Goal: Task Accomplishment & Management: Complete application form

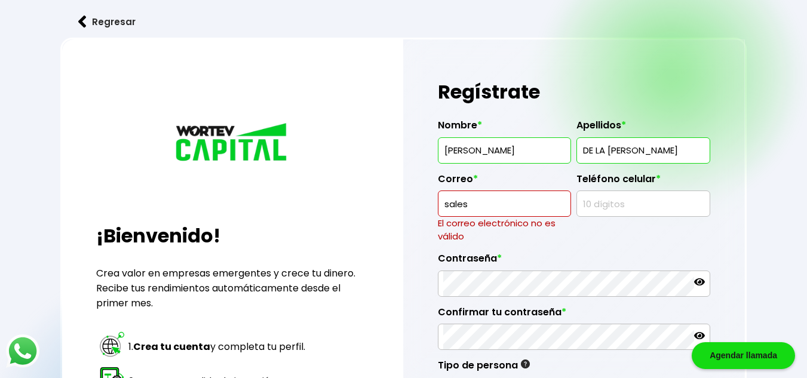
click at [500, 209] on input "sales" at bounding box center [504, 203] width 122 height 25
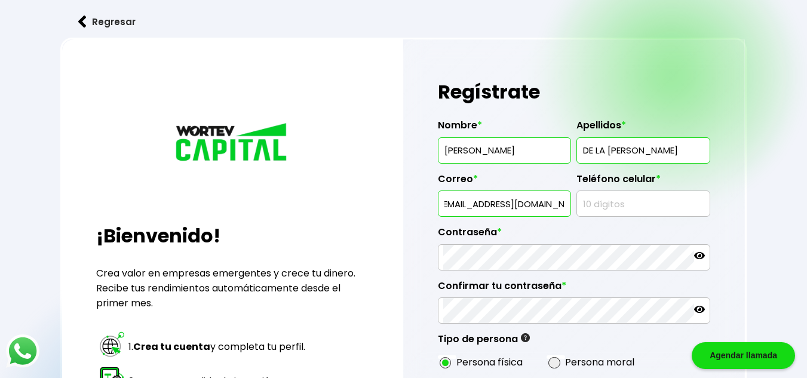
type input "[EMAIL_ADDRESS][DOMAIN_NAME]"
click at [634, 203] on input "text" at bounding box center [643, 203] width 122 height 25
type input "5515075094"
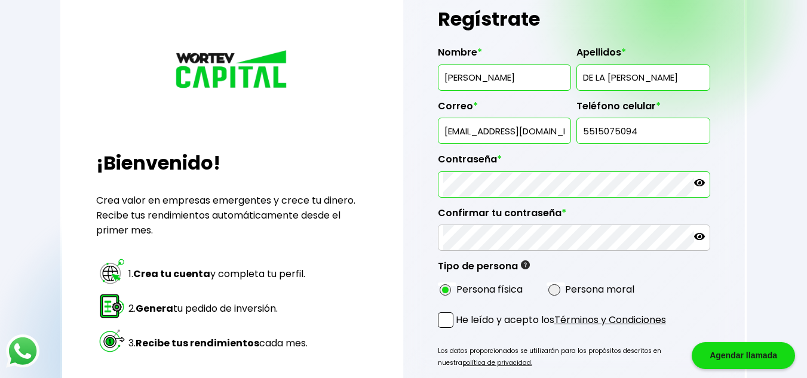
scroll to position [75, 0]
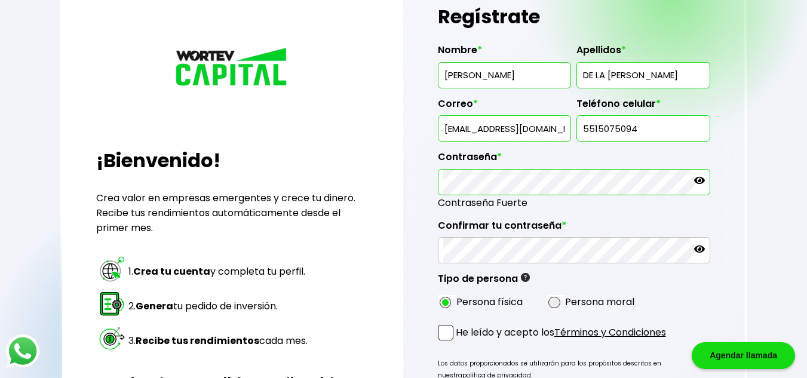
click at [696, 185] on icon at bounding box center [699, 180] width 11 height 11
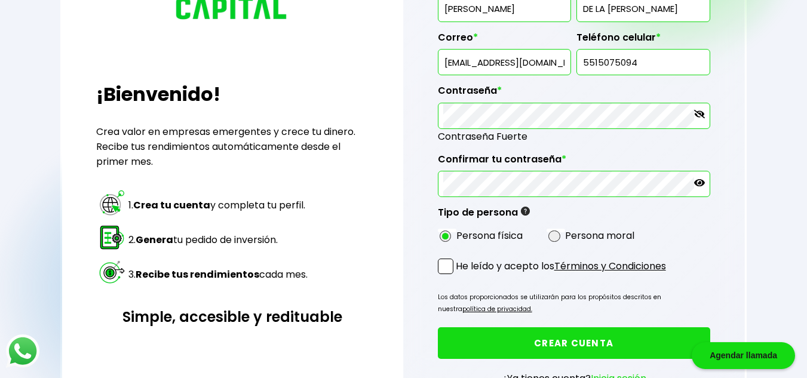
scroll to position [144, 0]
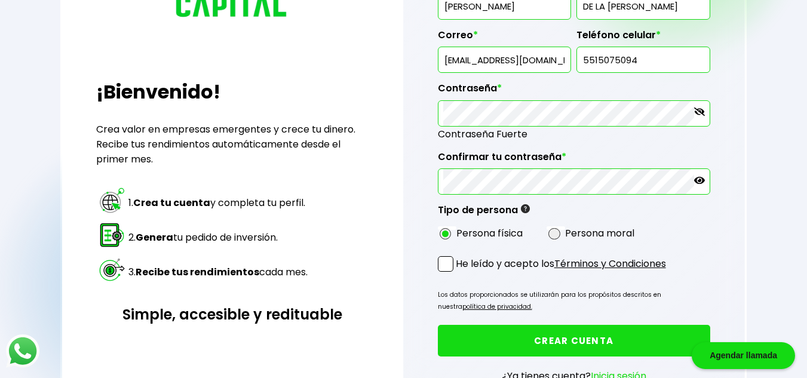
click at [449, 264] on span at bounding box center [446, 264] width 16 height 16
click at [458, 273] on input "He leído y acepto los Términos y Condiciones" at bounding box center [458, 273] width 0 height 0
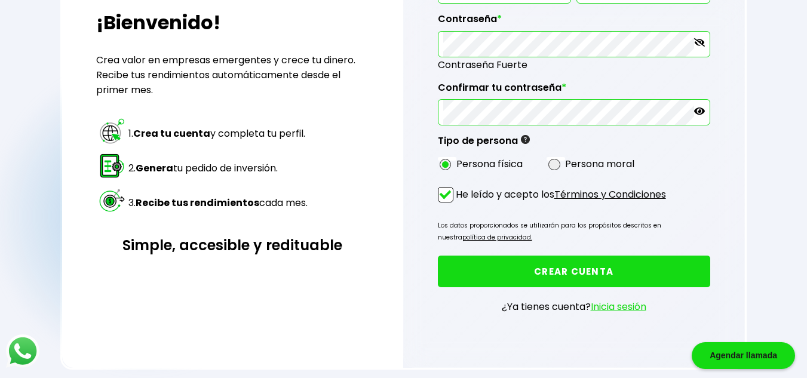
scroll to position [223, 0]
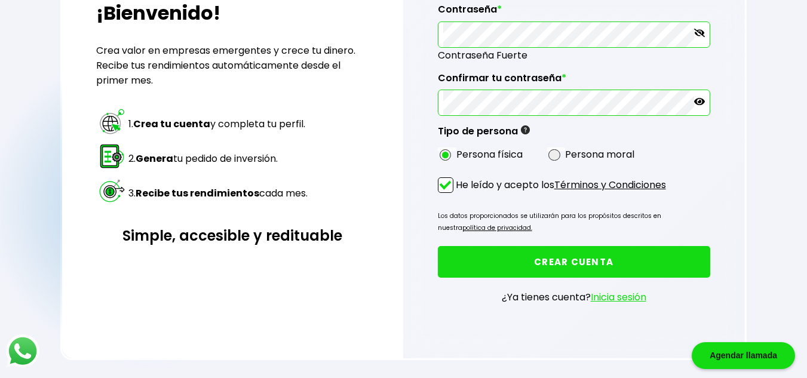
click at [507, 249] on button "CREAR CUENTA" at bounding box center [574, 262] width 272 height 32
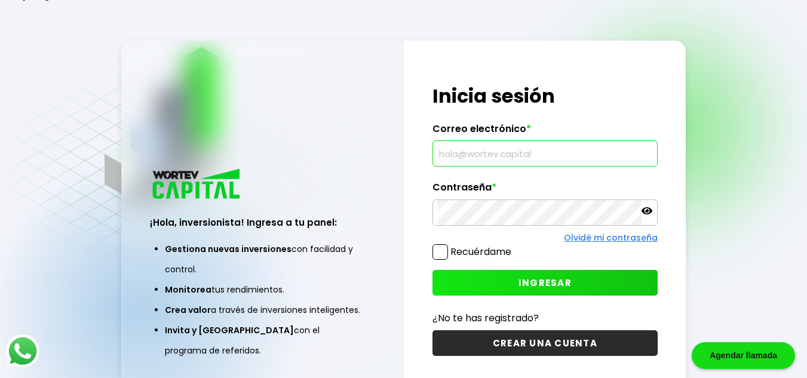
click at [466, 159] on input "text" at bounding box center [545, 153] width 215 height 25
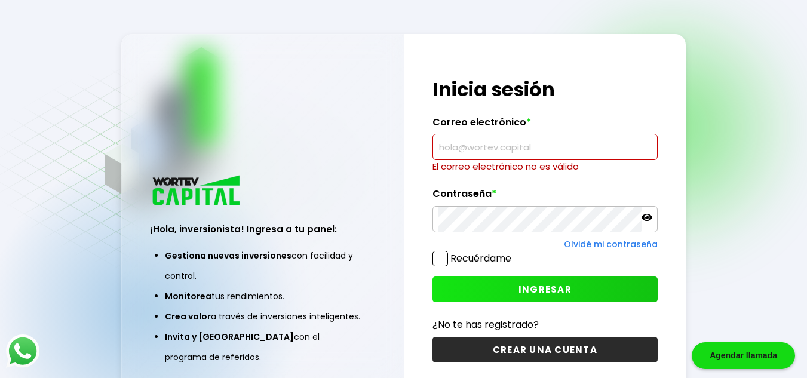
type input "[EMAIL_ADDRESS][DOMAIN_NAME]"
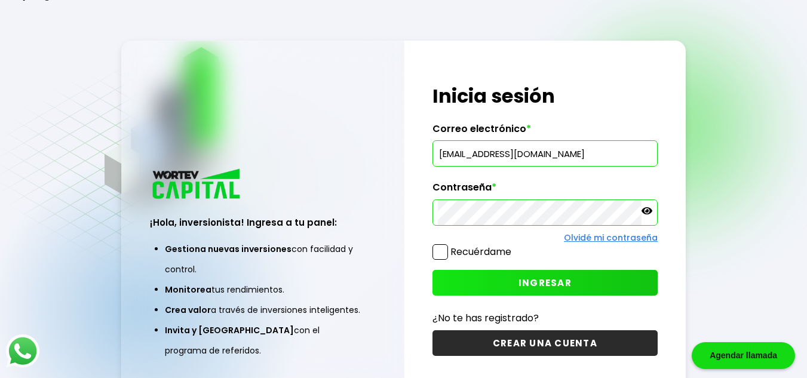
click at [440, 250] on span at bounding box center [441, 252] width 16 height 16
click at [514, 246] on input "Recuérdame" at bounding box center [514, 246] width 0 height 0
click at [492, 288] on button "INGRESAR" at bounding box center [546, 283] width 226 height 26
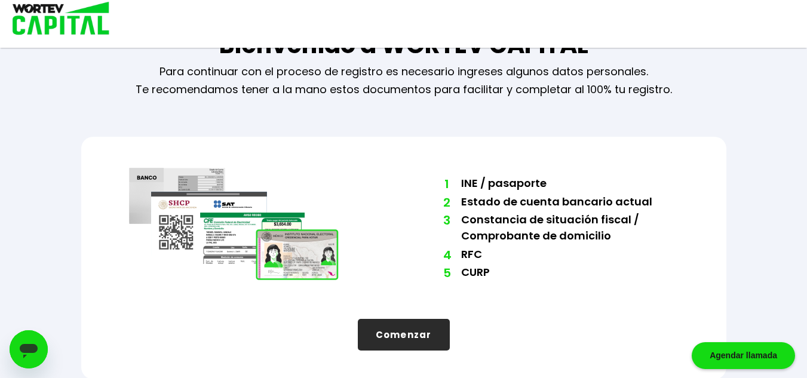
scroll to position [46, 0]
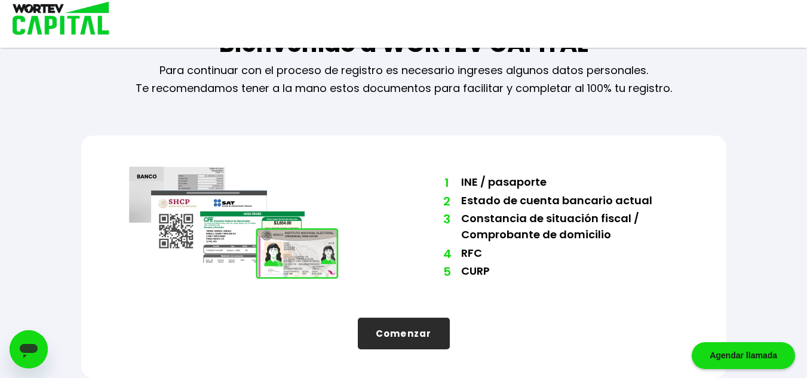
click at [401, 336] on button "Comenzar" at bounding box center [404, 334] width 92 height 32
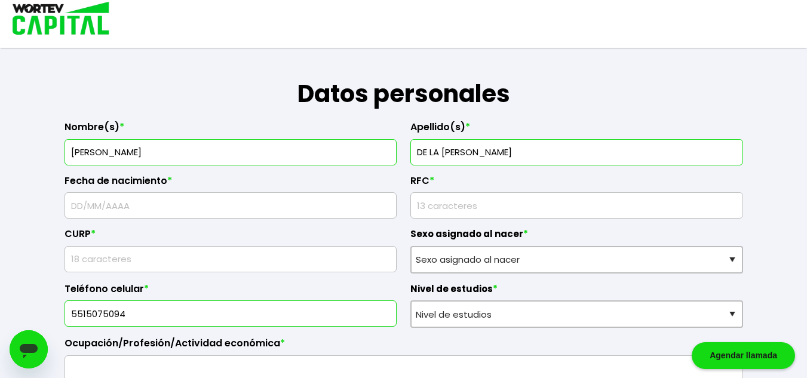
scroll to position [155, 0]
click at [119, 200] on input "text" at bounding box center [231, 204] width 322 height 25
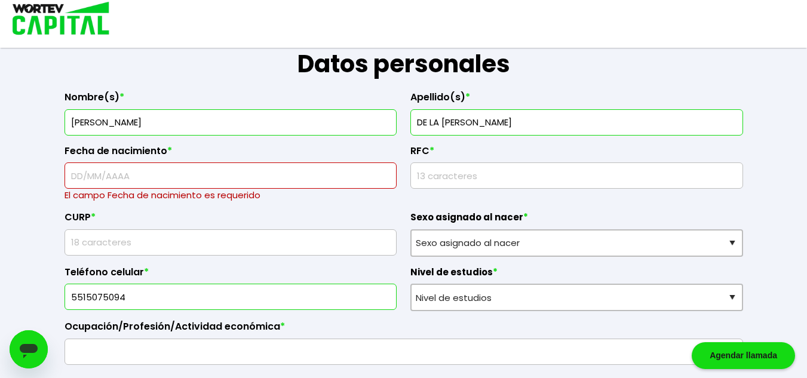
scroll to position [185, 0]
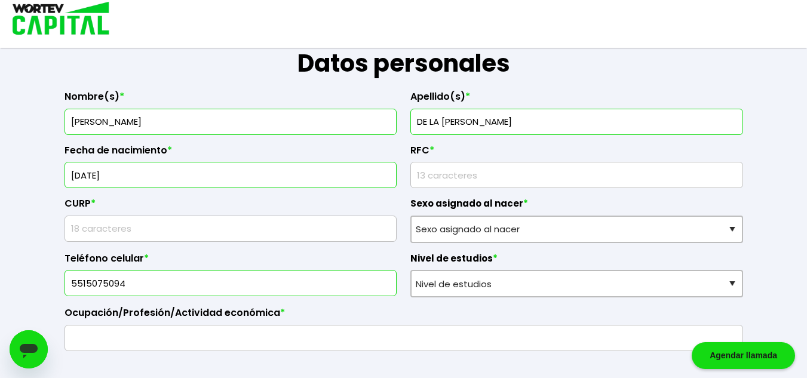
type input "[DATE]"
click at [477, 174] on input "rfc" at bounding box center [577, 175] width 322 height 25
type input "LUHL930224I55"
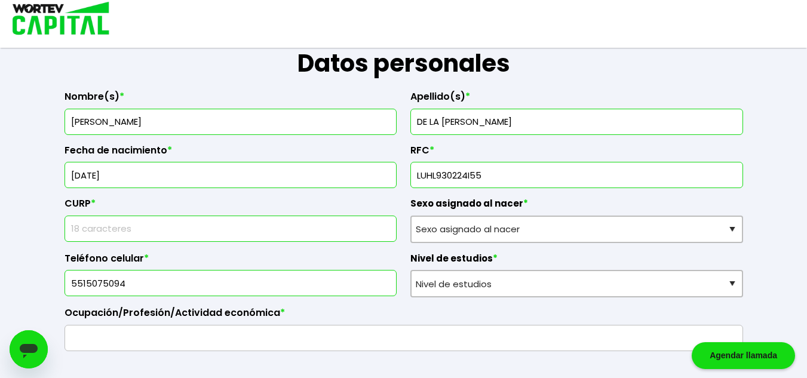
click at [123, 232] on input "text" at bounding box center [231, 228] width 322 height 25
type input "LUHL930424MDFRZL03"
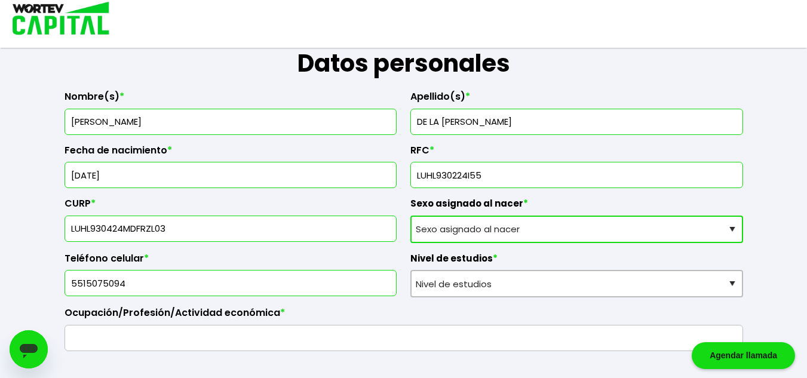
click at [507, 225] on select "Sexo asignado al nacer Hombre Mujer Prefiero no contestar" at bounding box center [576, 229] width 333 height 27
select select "Mujer"
click at [410, 216] on select "Sexo asignado al nacer Hombre Mujer Prefiero no contestar" at bounding box center [576, 229] width 333 height 27
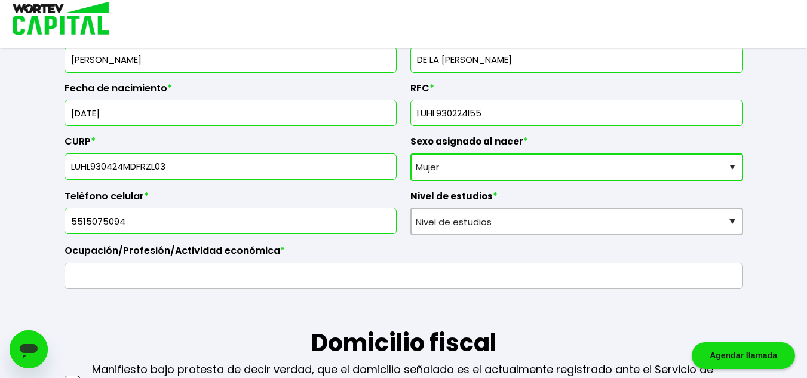
scroll to position [252, 0]
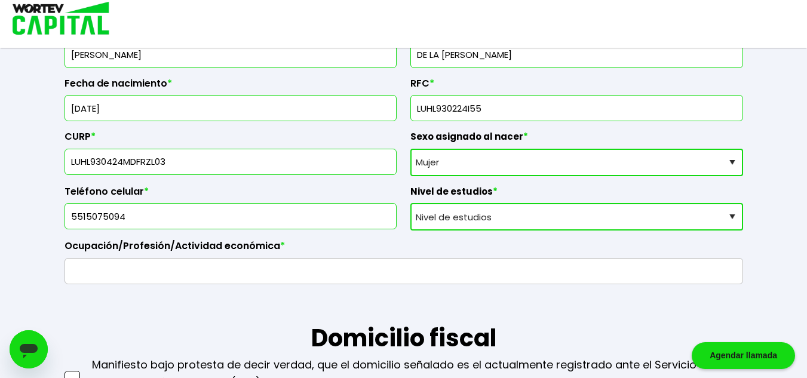
click at [495, 216] on select "Nivel de estudios Primaria Secundaria Bachillerato Licenciatura Posgrado" at bounding box center [576, 216] width 333 height 27
select select "Licenciatura"
click at [410, 203] on select "Nivel de estudios Primaria Secundaria Bachillerato Licenciatura Posgrado" at bounding box center [576, 216] width 333 height 27
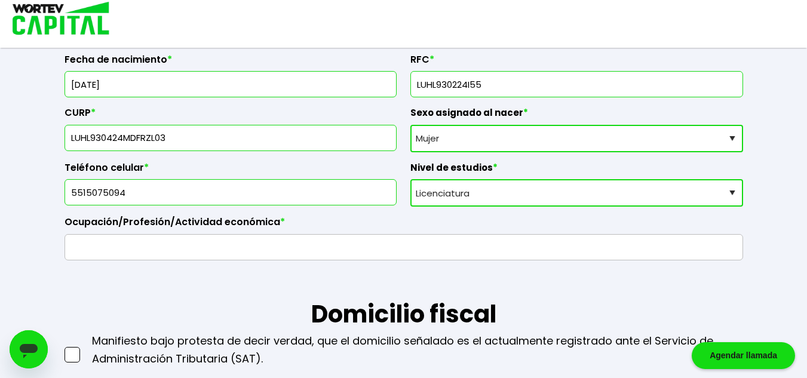
scroll to position [277, 0]
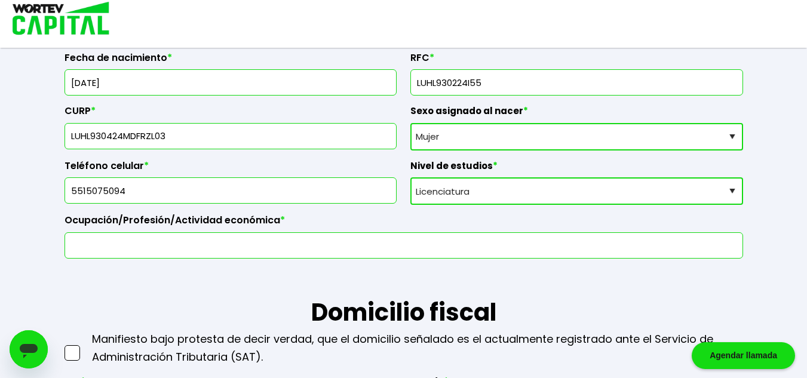
click at [241, 240] on input "text" at bounding box center [404, 245] width 668 height 25
type input "E"
type input "V"
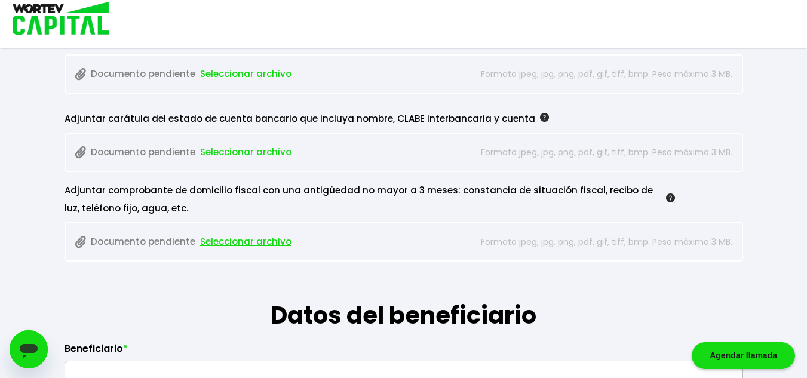
scroll to position [1159, 0]
type input "Empleado"
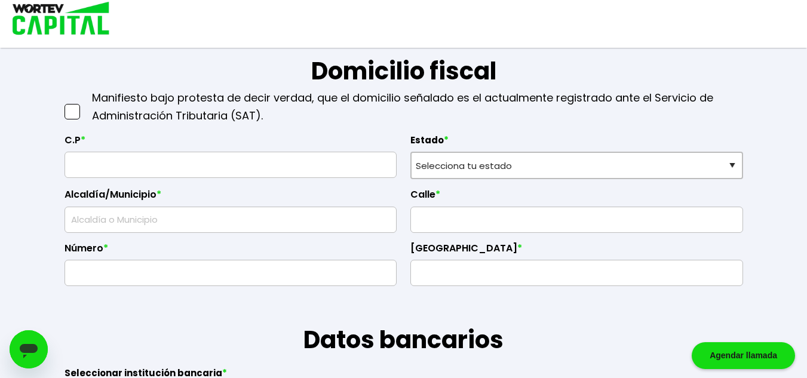
scroll to position [520, 0]
